Goal: Navigation & Orientation: Find specific page/section

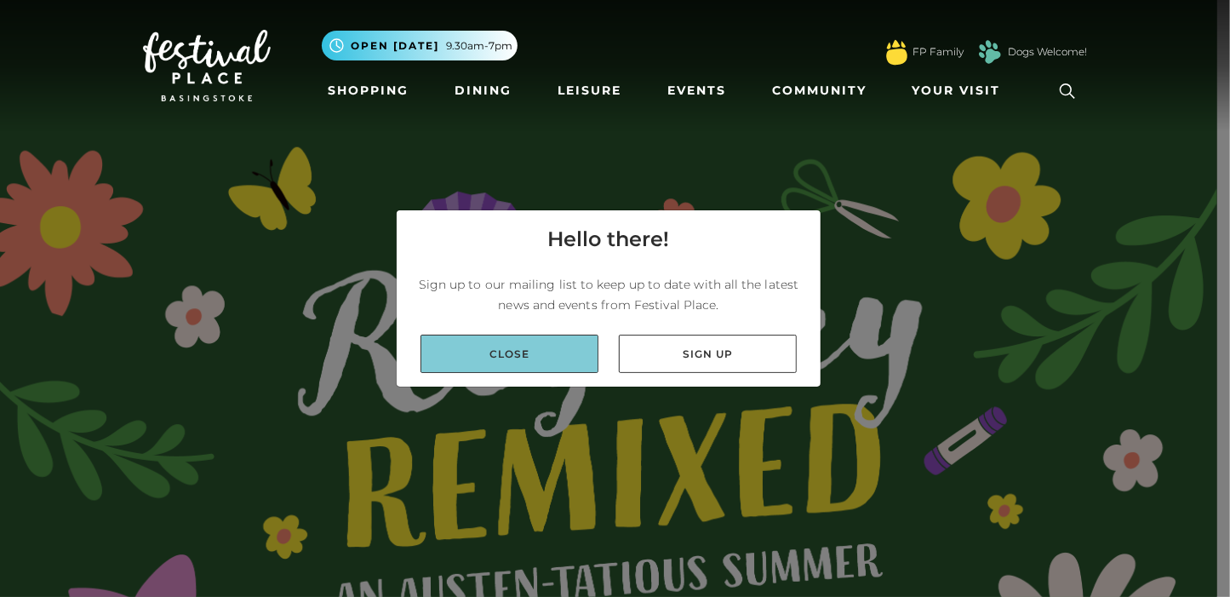
click at [506, 351] on link "Close" at bounding box center [510, 354] width 178 height 38
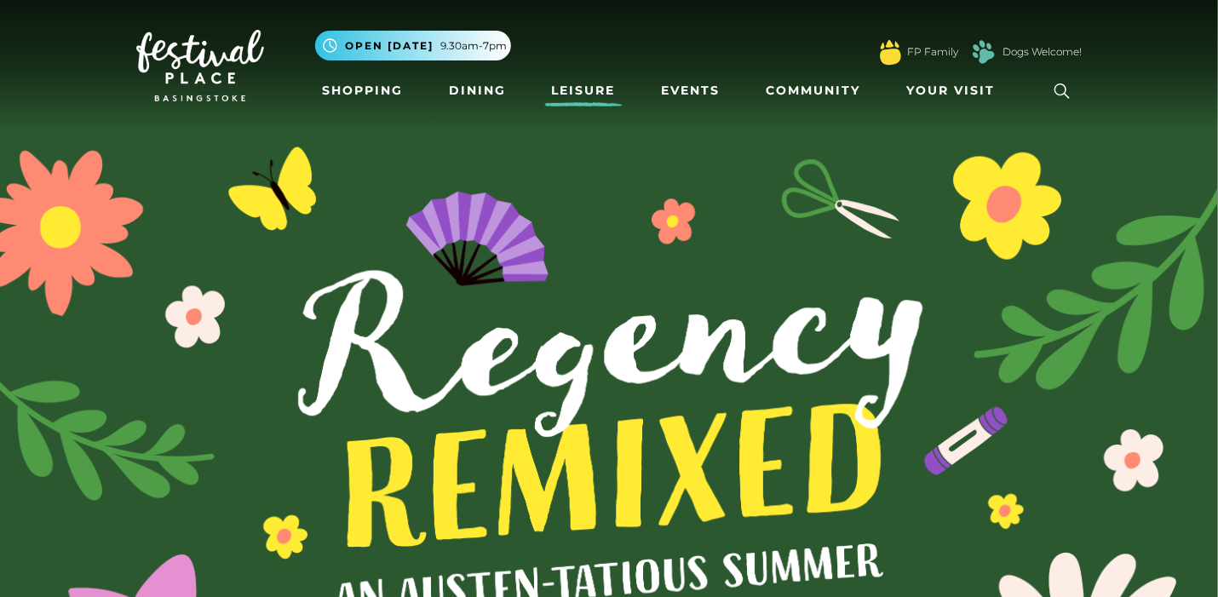
click at [591, 88] on link "Leisure" at bounding box center [583, 91] width 77 height 32
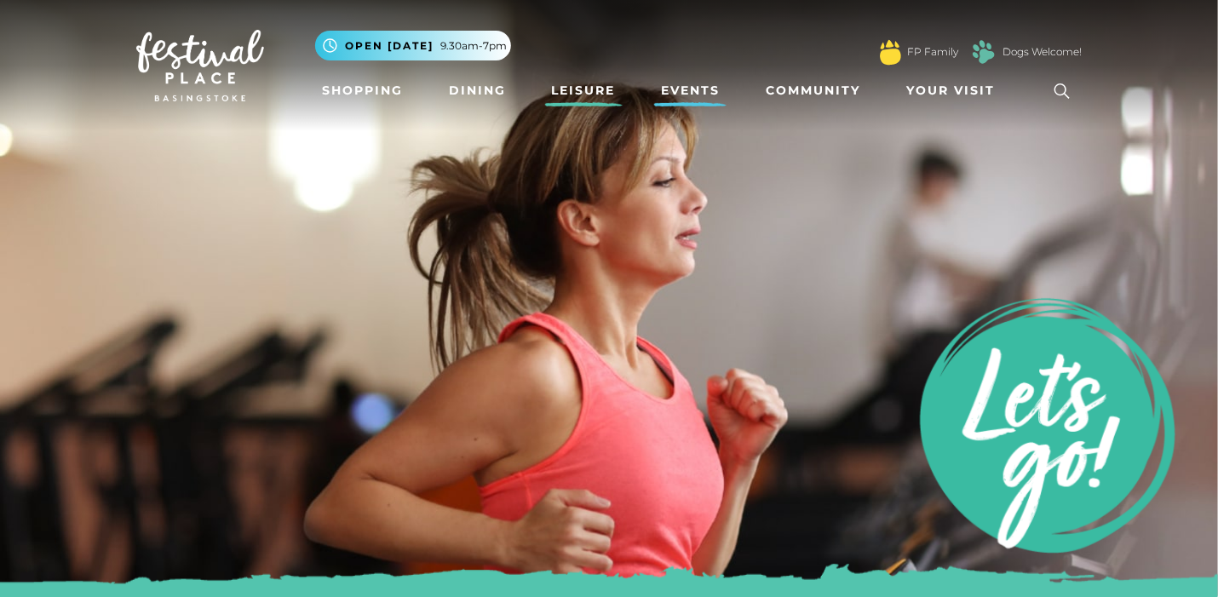
click at [688, 87] on link "Events" at bounding box center [690, 91] width 72 height 32
